Goal: Task Accomplishment & Management: Use online tool/utility

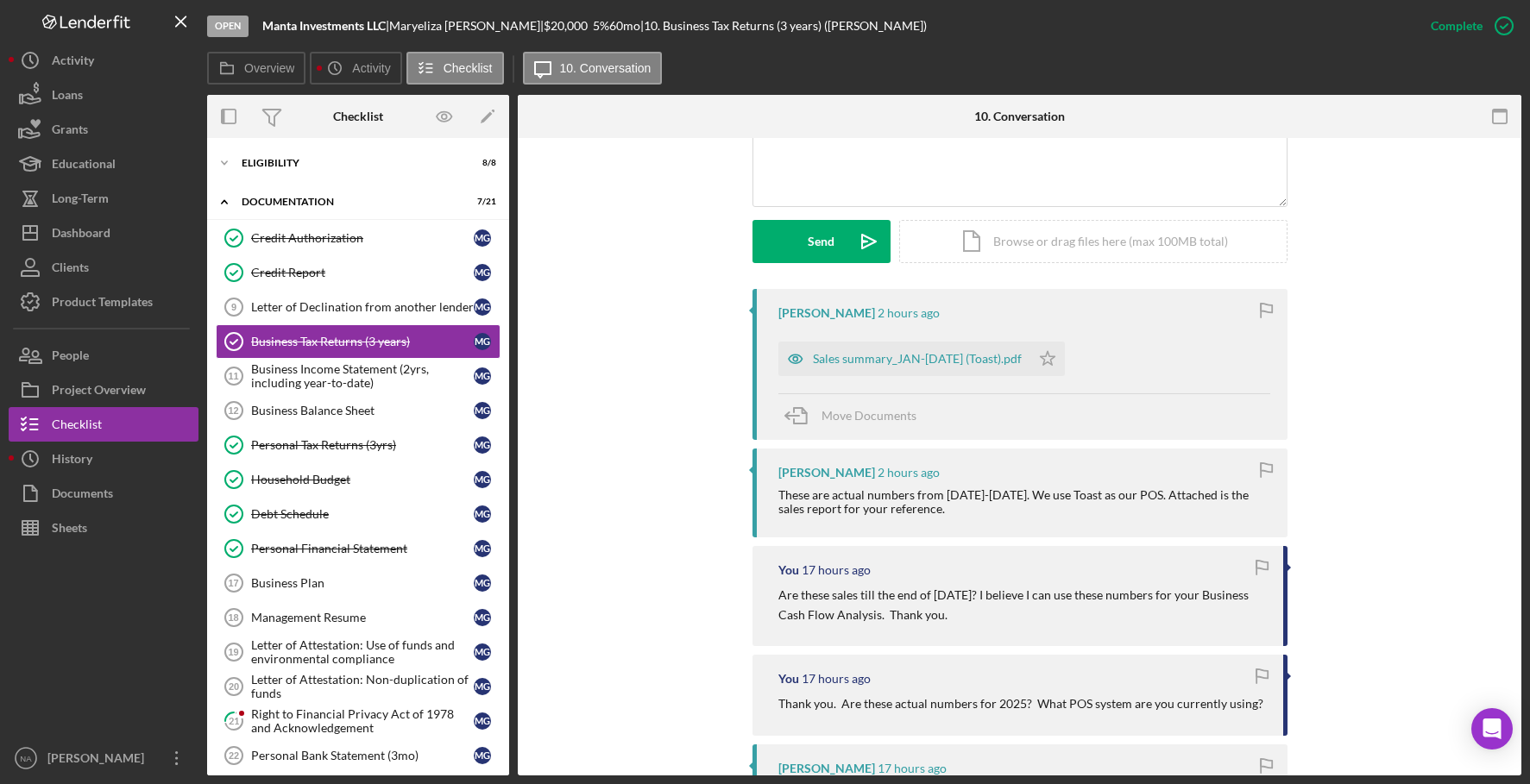
scroll to position [454, 0]
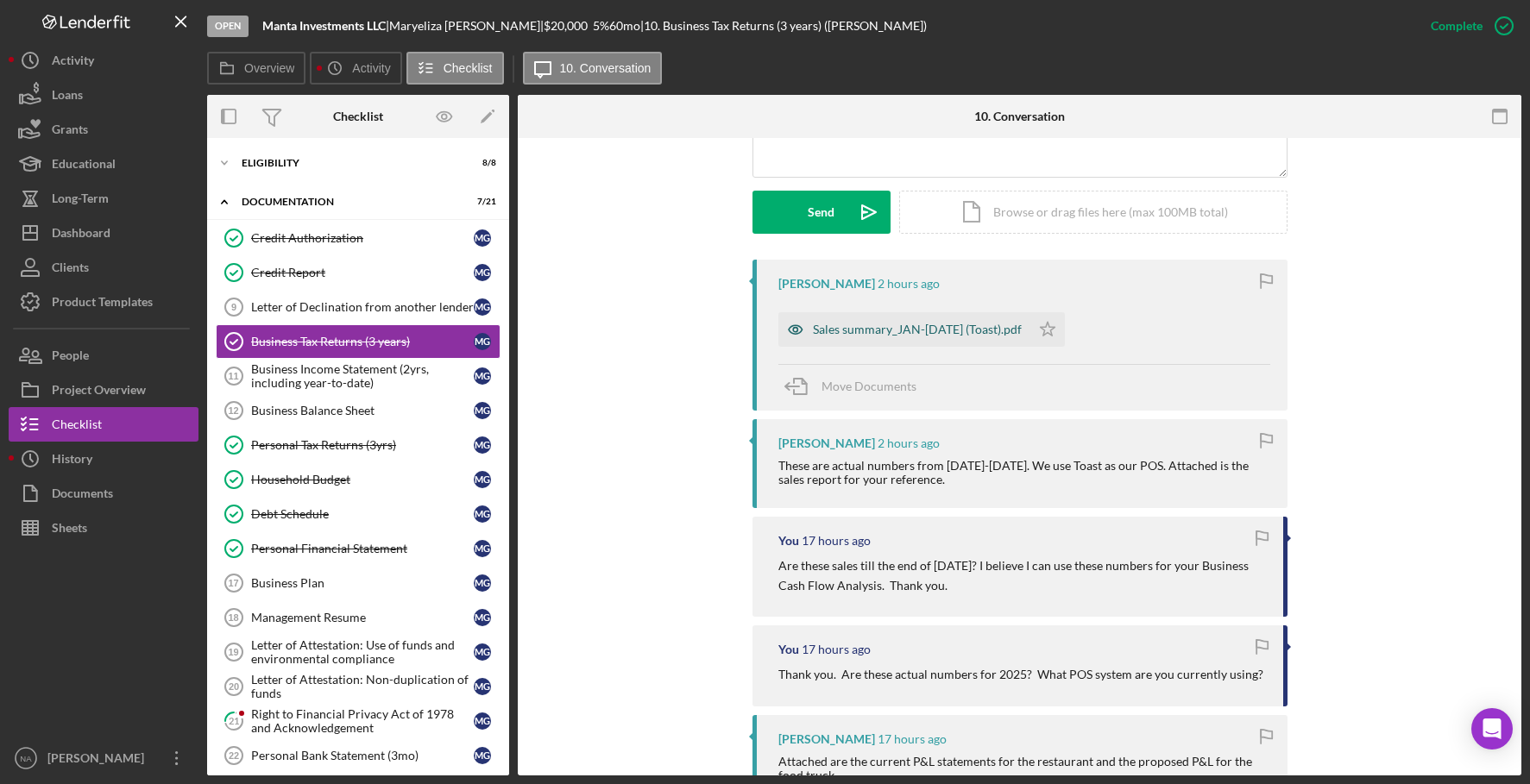
click at [901, 324] on div "Sales summary_JAN-[DATE] (Toast).pdf" at bounding box center [917, 329] width 209 height 14
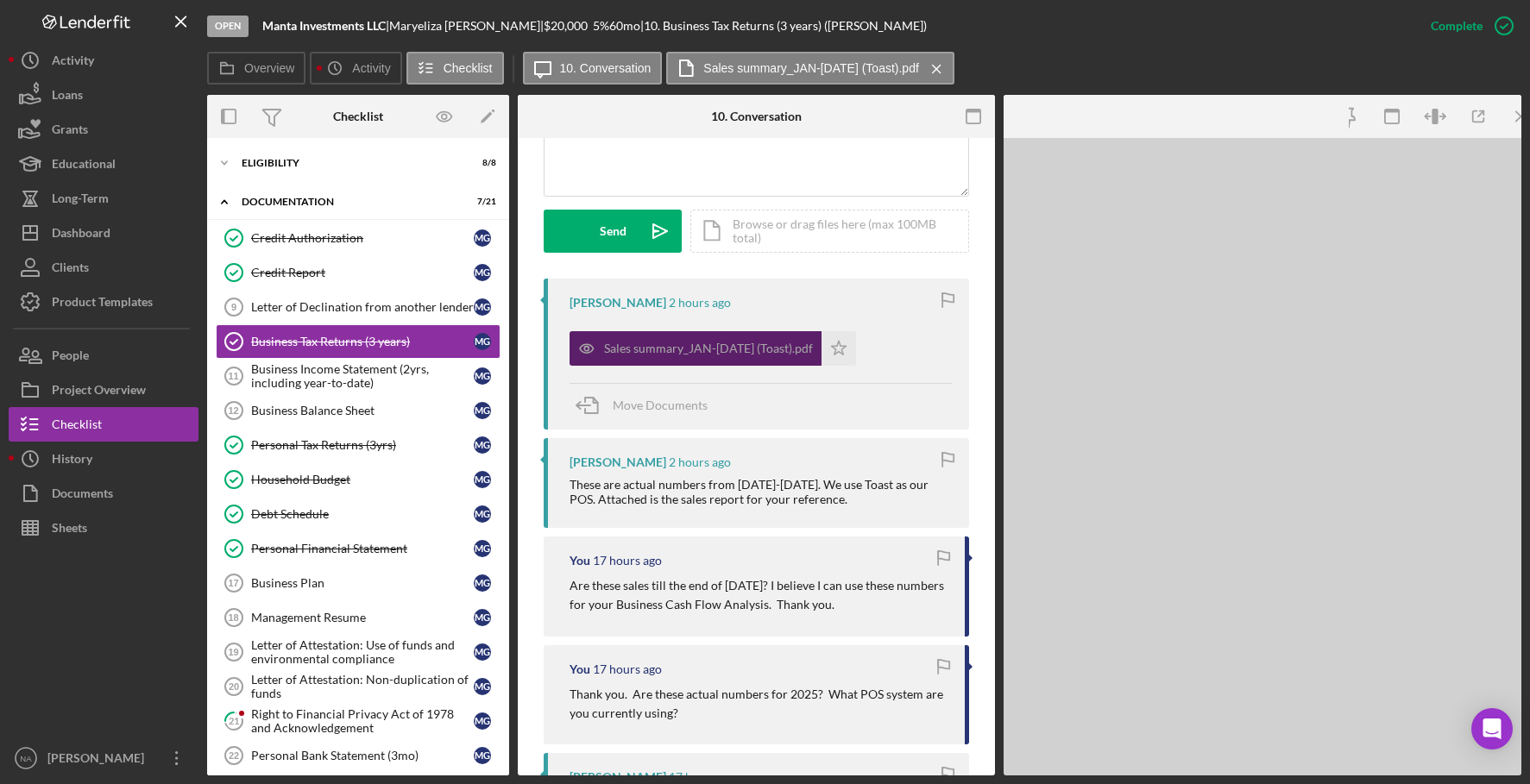
scroll to position [473, 0]
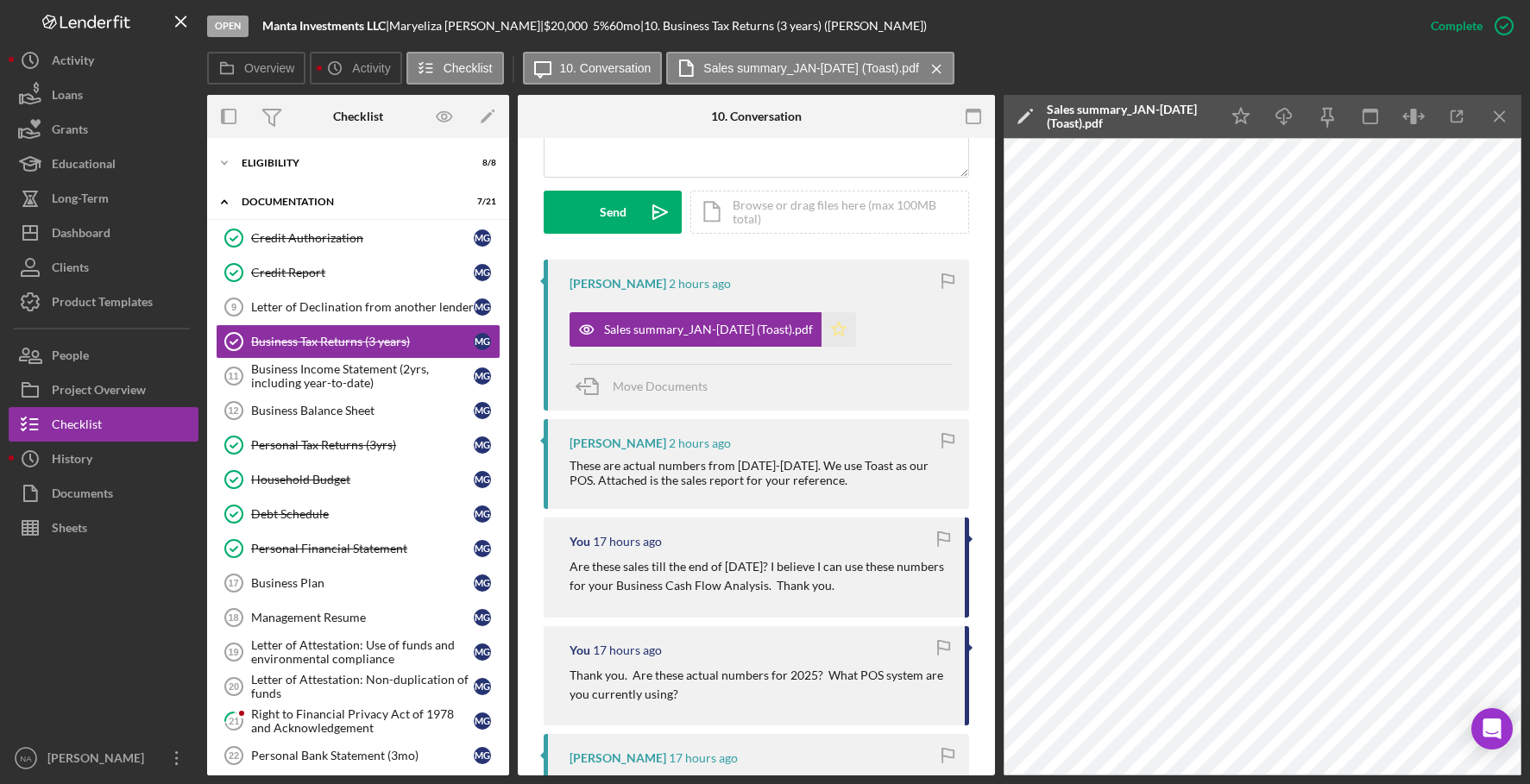
click at [846, 326] on polygon "button" at bounding box center [839, 328] width 14 height 14
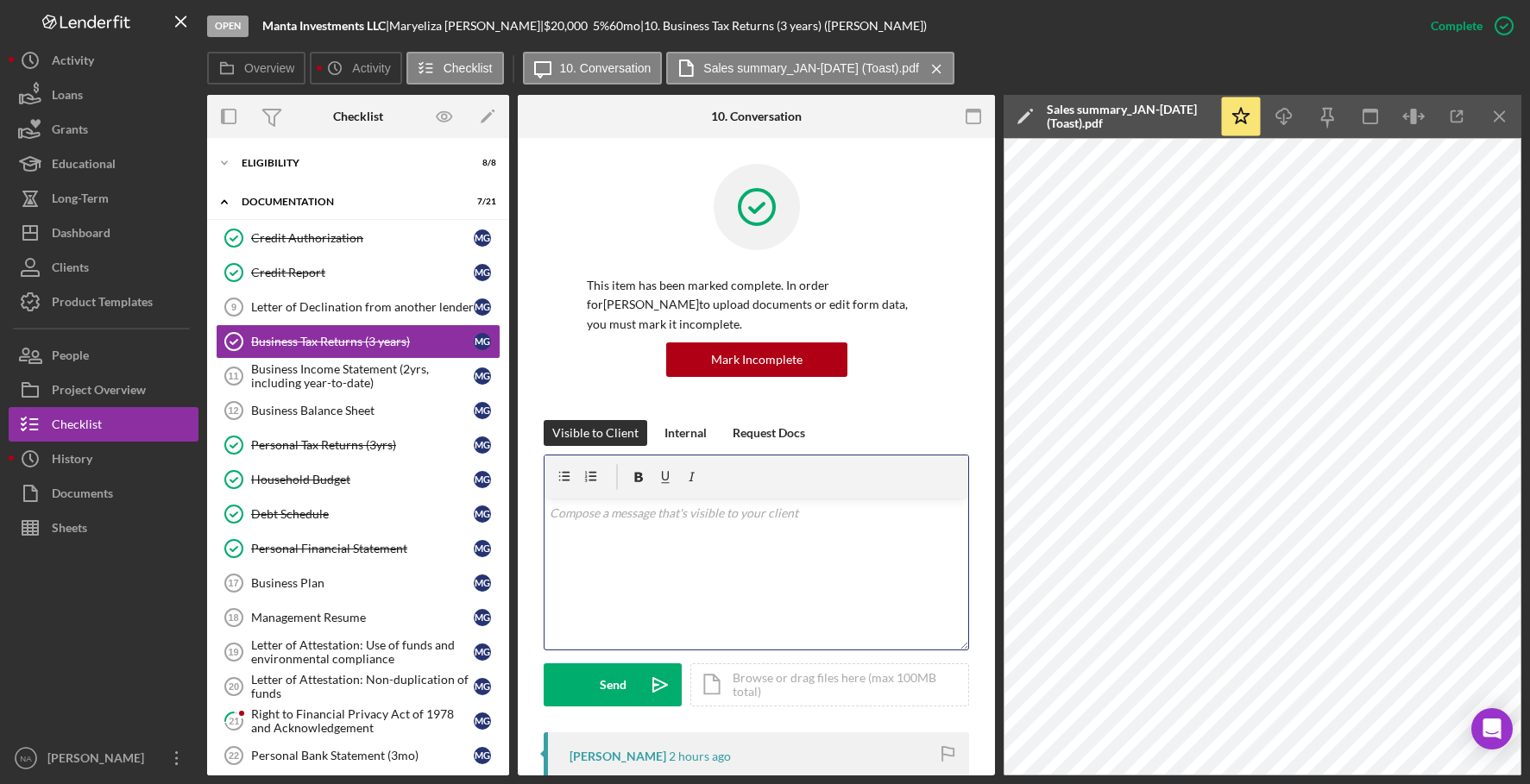
click at [589, 531] on div "v Color teal Color pink Remove color Add row above Add row below Add column bef…" at bounding box center [756, 573] width 424 height 151
click at [610, 672] on div "Send" at bounding box center [614, 684] width 27 height 43
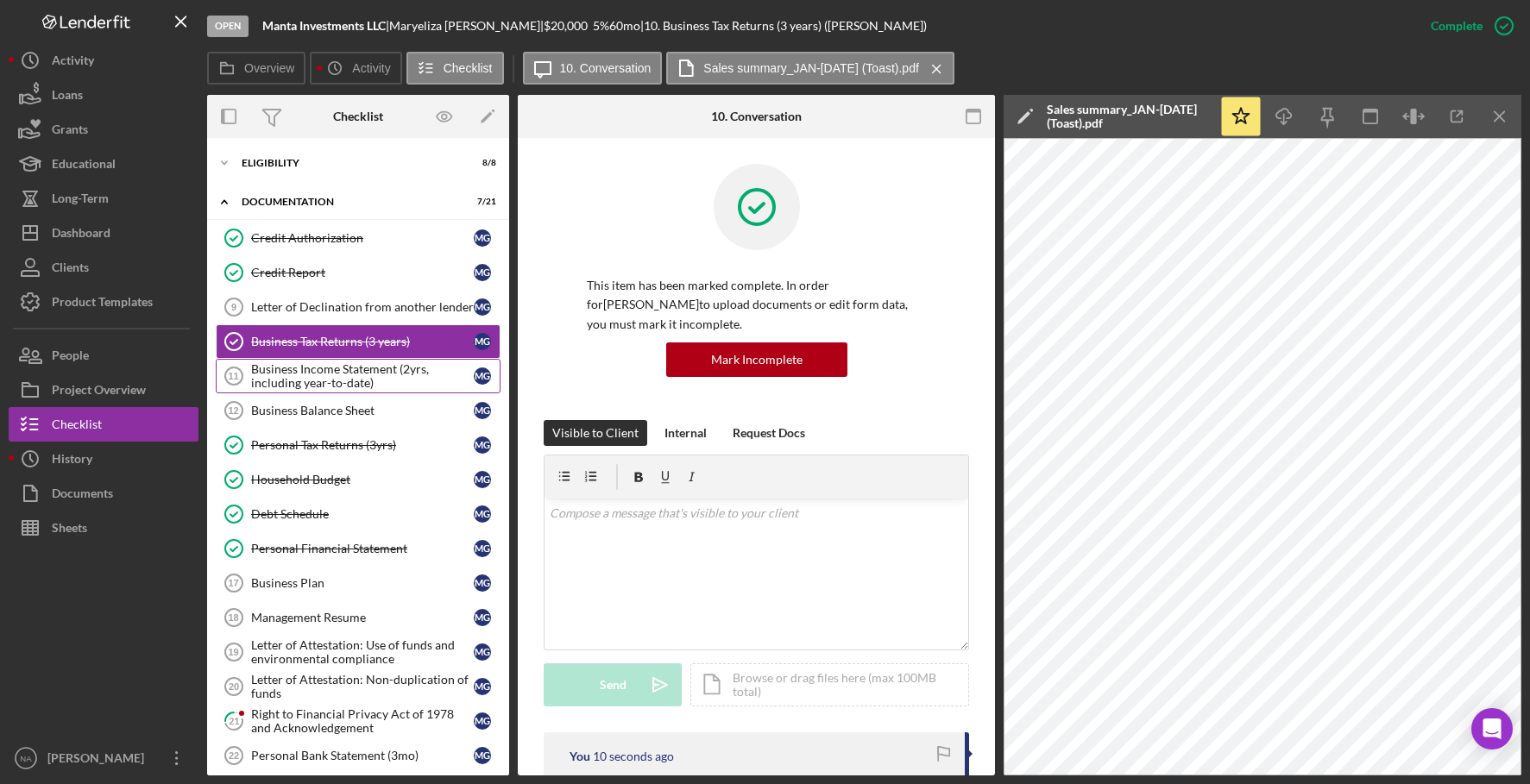
click at [288, 366] on div "Business Income Statement (2yrs, including year-to-date)" at bounding box center [362, 376] width 222 height 28
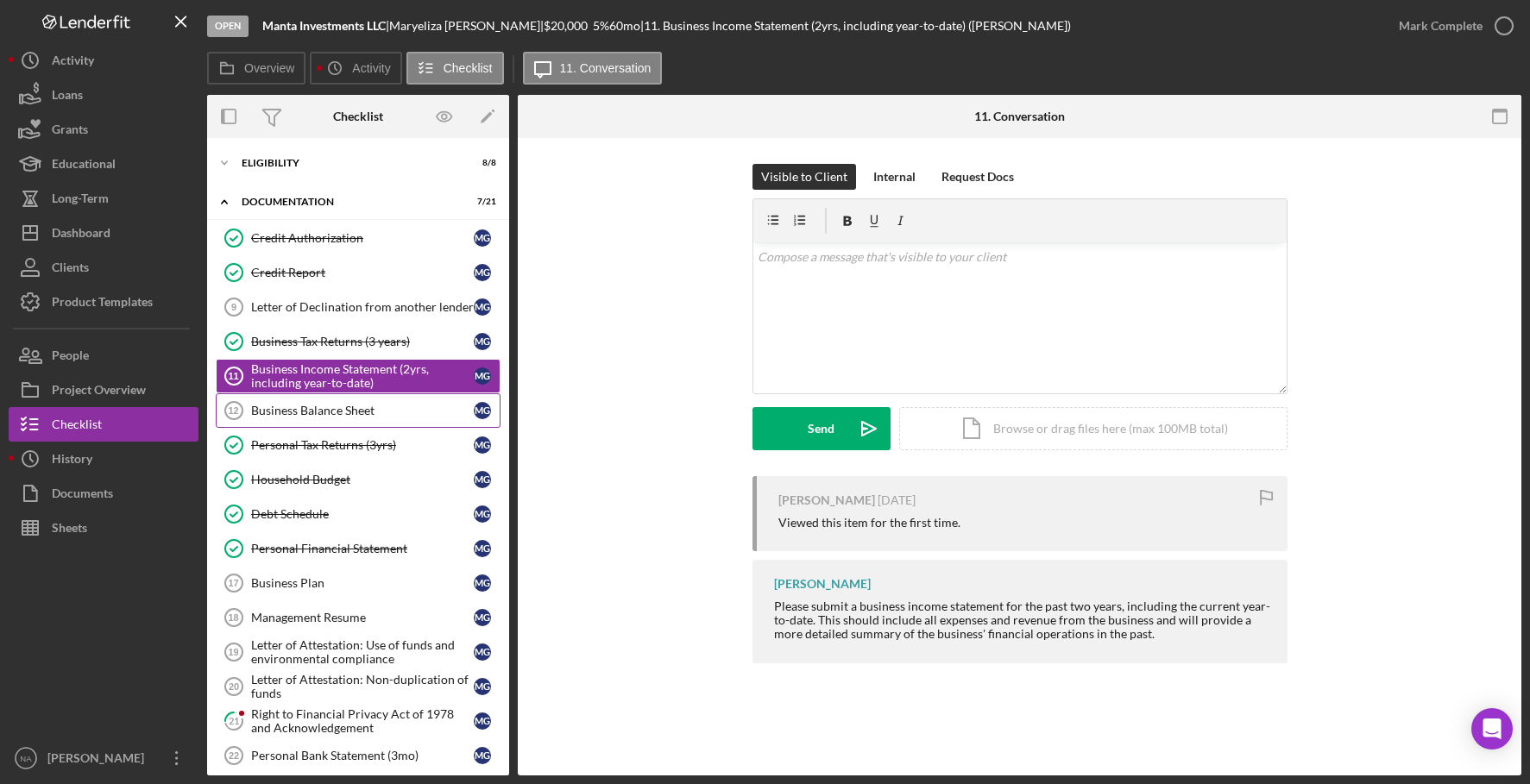
click at [305, 410] on div "Business Balance Sheet" at bounding box center [362, 410] width 222 height 14
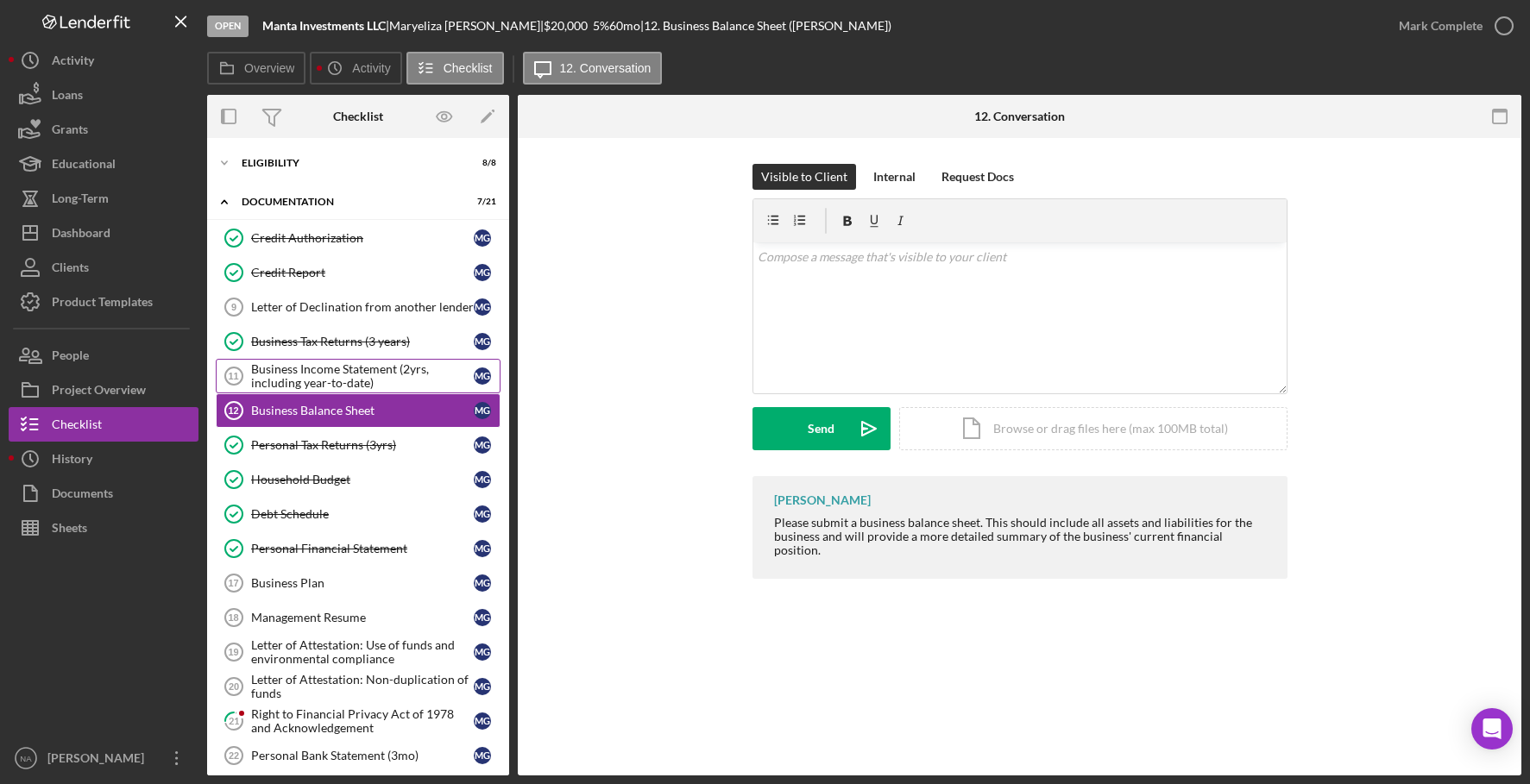
click at [316, 364] on div "Business Income Statement (2yrs, including year-to-date)" at bounding box center [362, 376] width 222 height 28
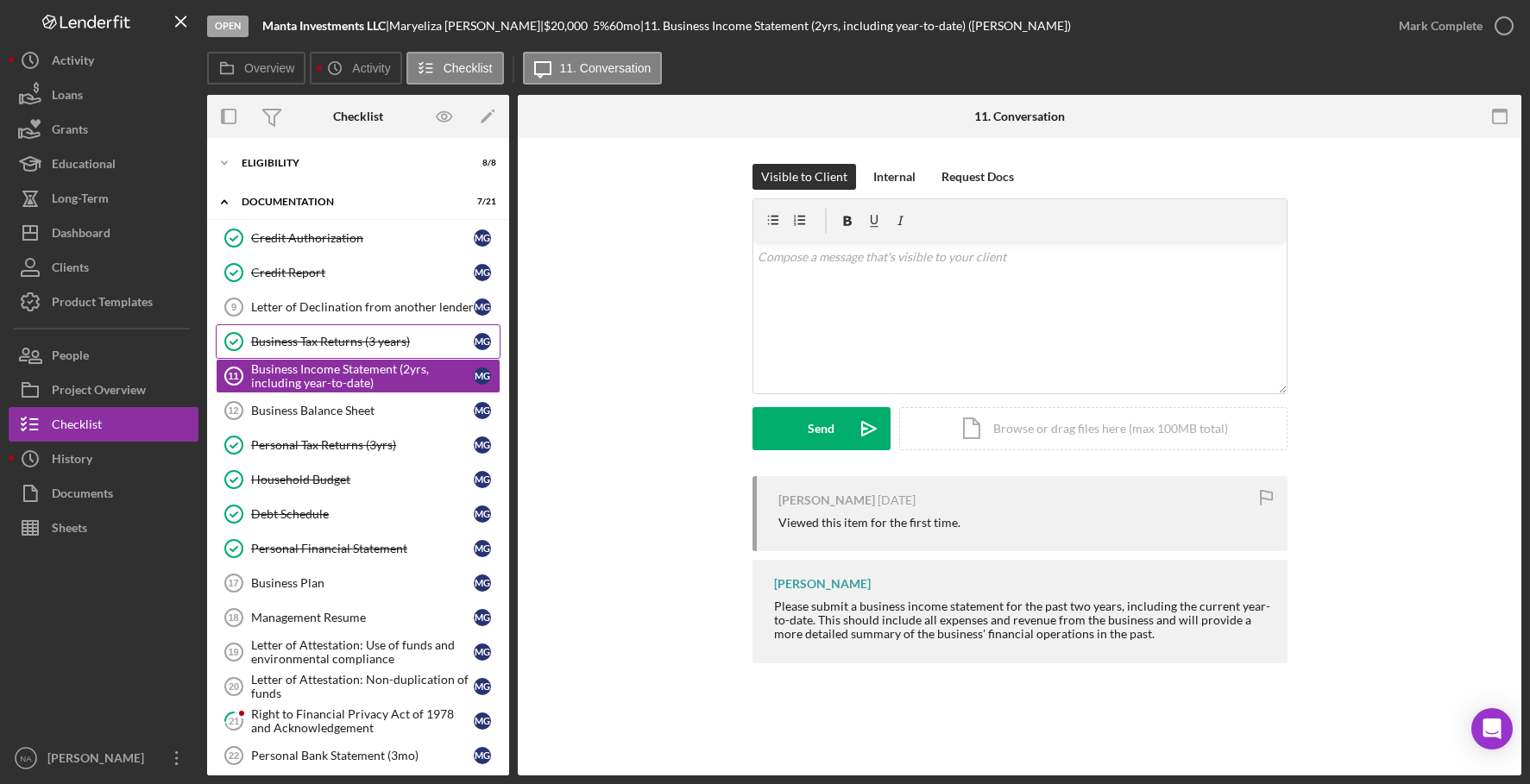
click at [320, 333] on link "Business Tax Returns (3 years) Business Tax Returns (3 years) M G" at bounding box center [358, 342] width 285 height 34
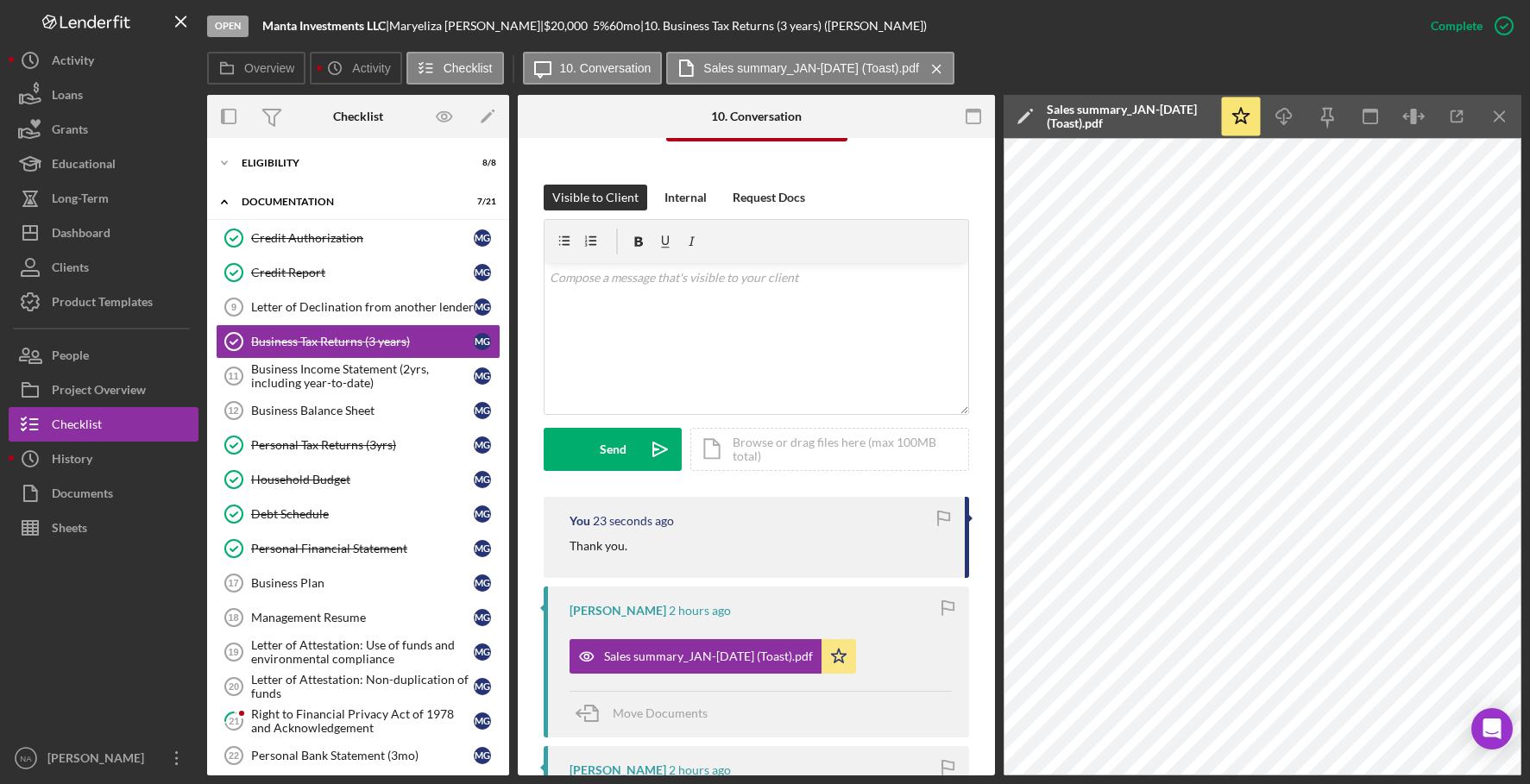
scroll to position [337, 0]
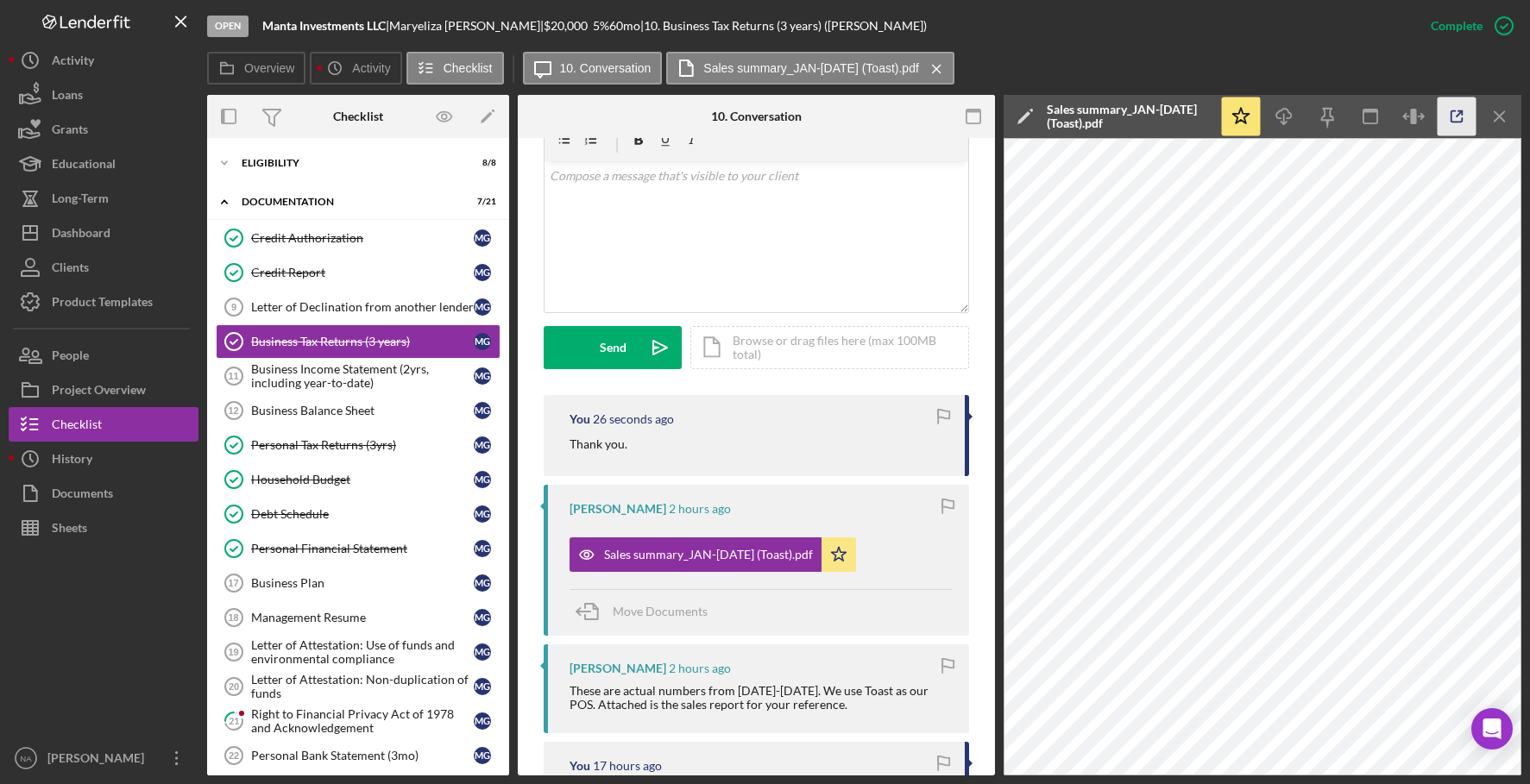
click at [1455, 111] on icon "button" at bounding box center [1457, 117] width 11 height 11
click at [1499, 109] on icon "Icon/Menu Close" at bounding box center [1500, 117] width 39 height 39
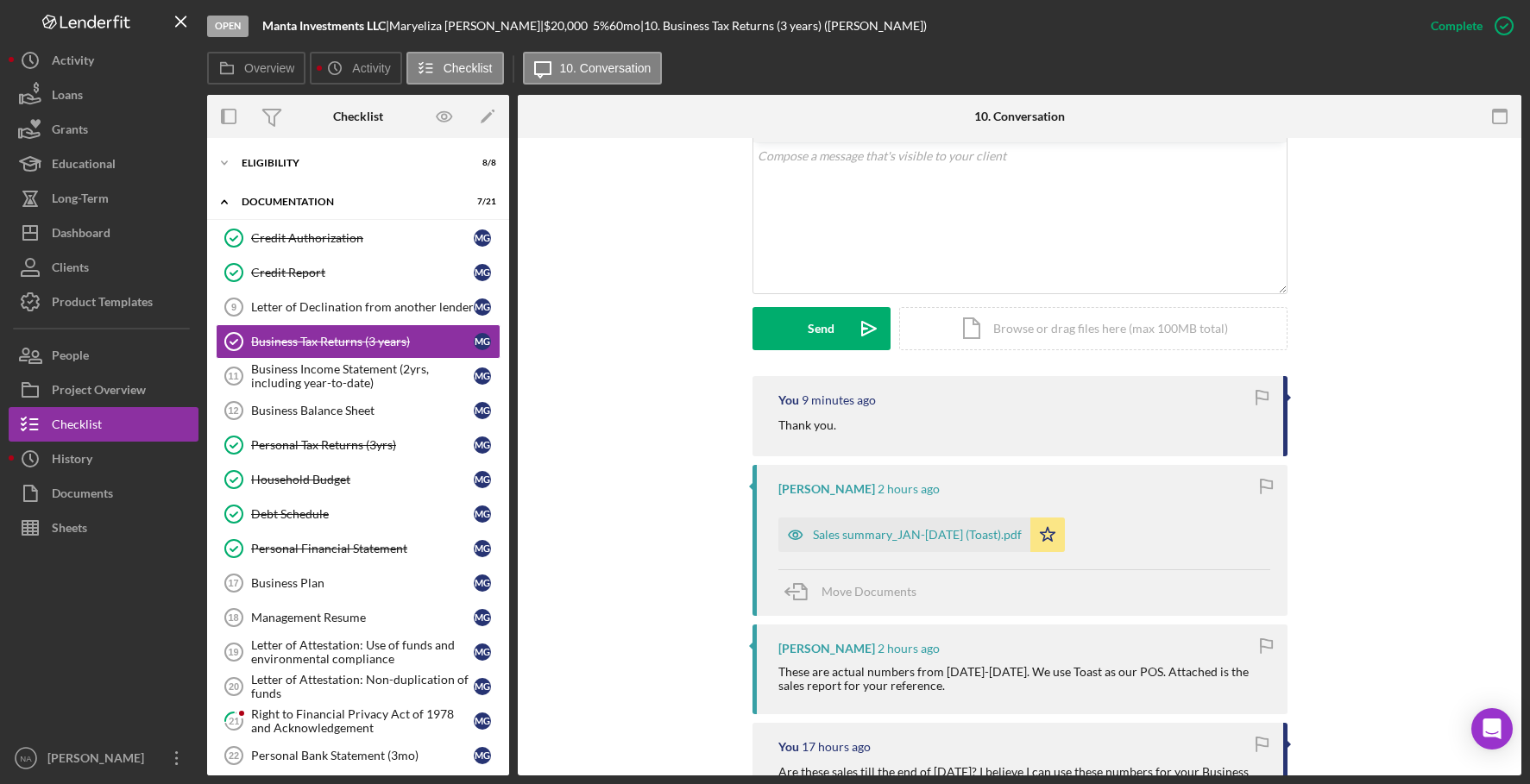
scroll to position [317, 0]
